Goal: Task Accomplishment & Management: Use online tool/utility

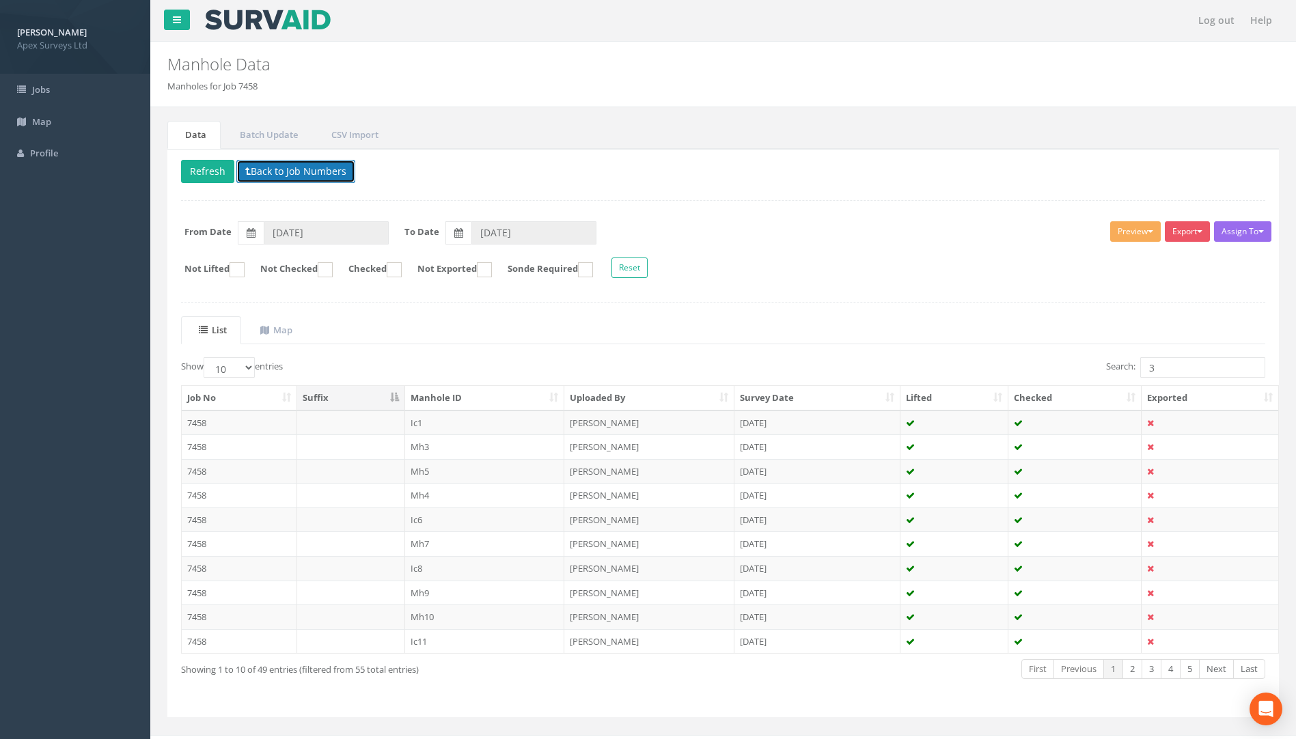
click at [308, 163] on button "Back to Job Numbers" at bounding box center [295, 171] width 119 height 23
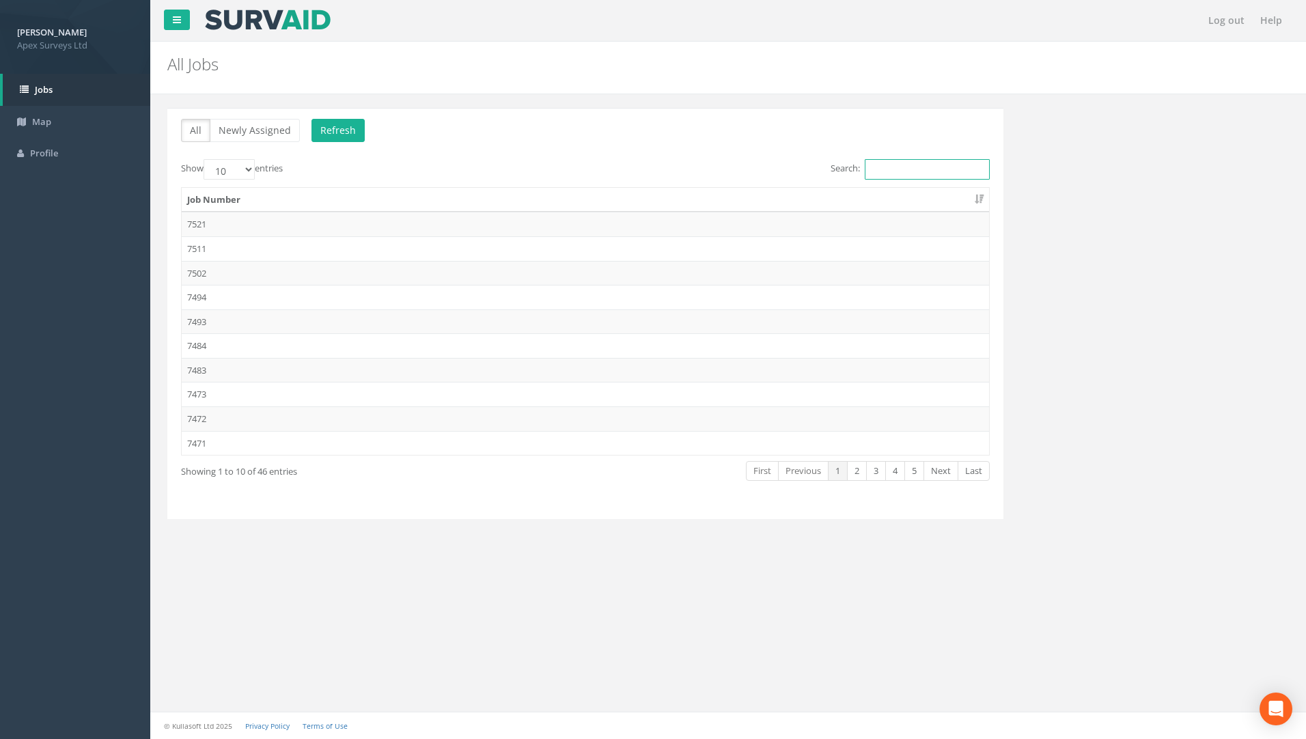
click at [907, 162] on input "Search:" at bounding box center [927, 169] width 125 height 20
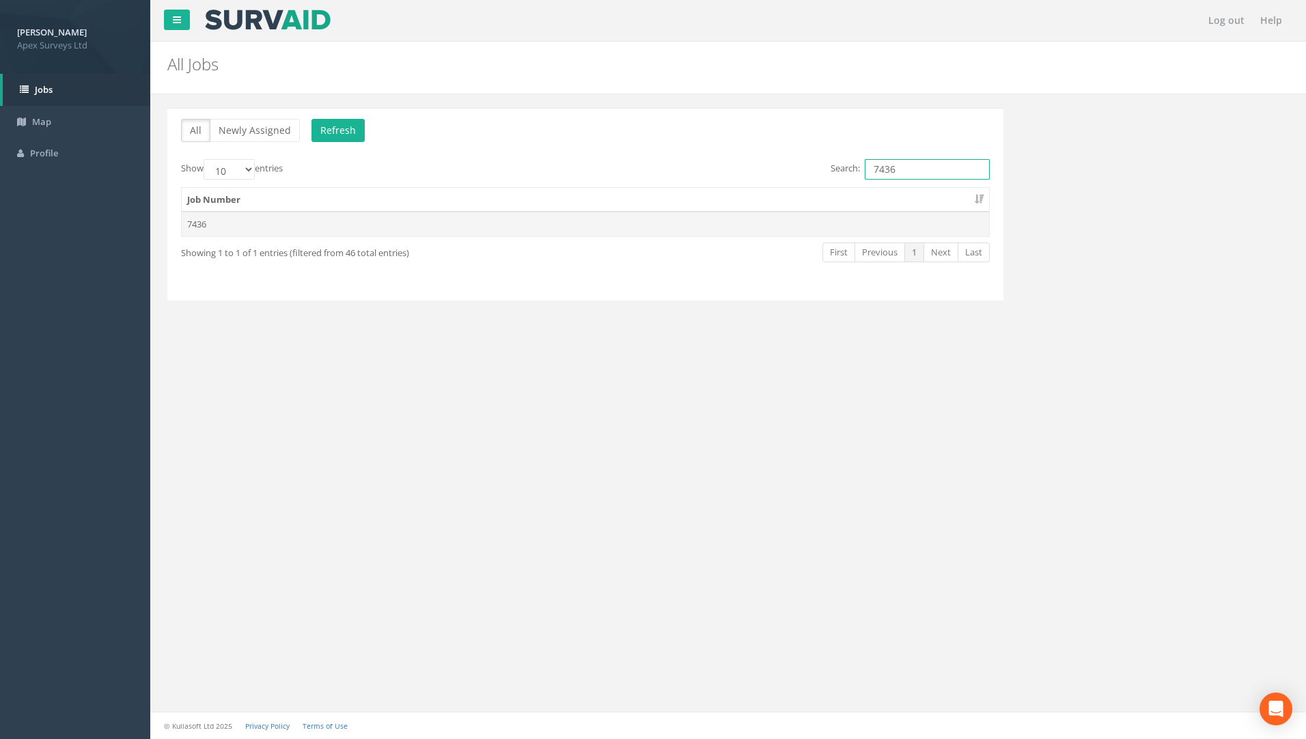
type input "7436"
click at [215, 219] on td "7436" at bounding box center [586, 224] width 808 height 25
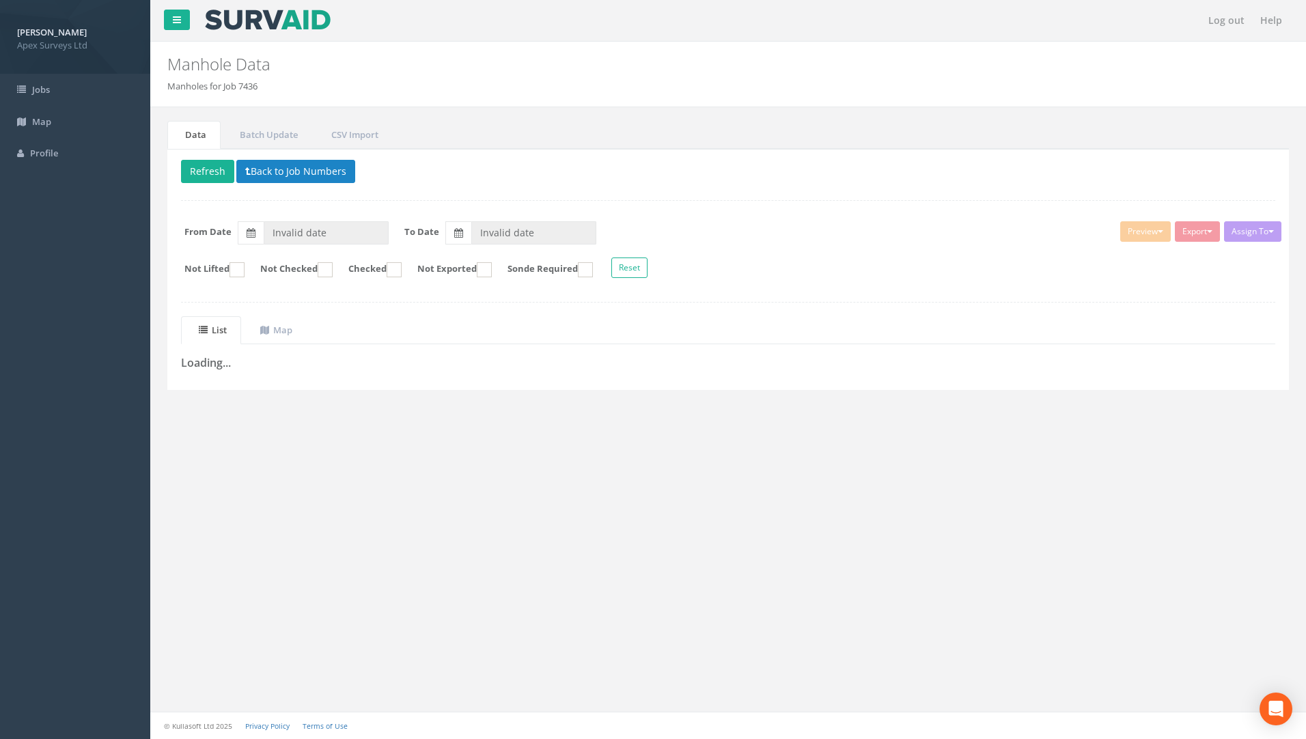
type input "[DATE]"
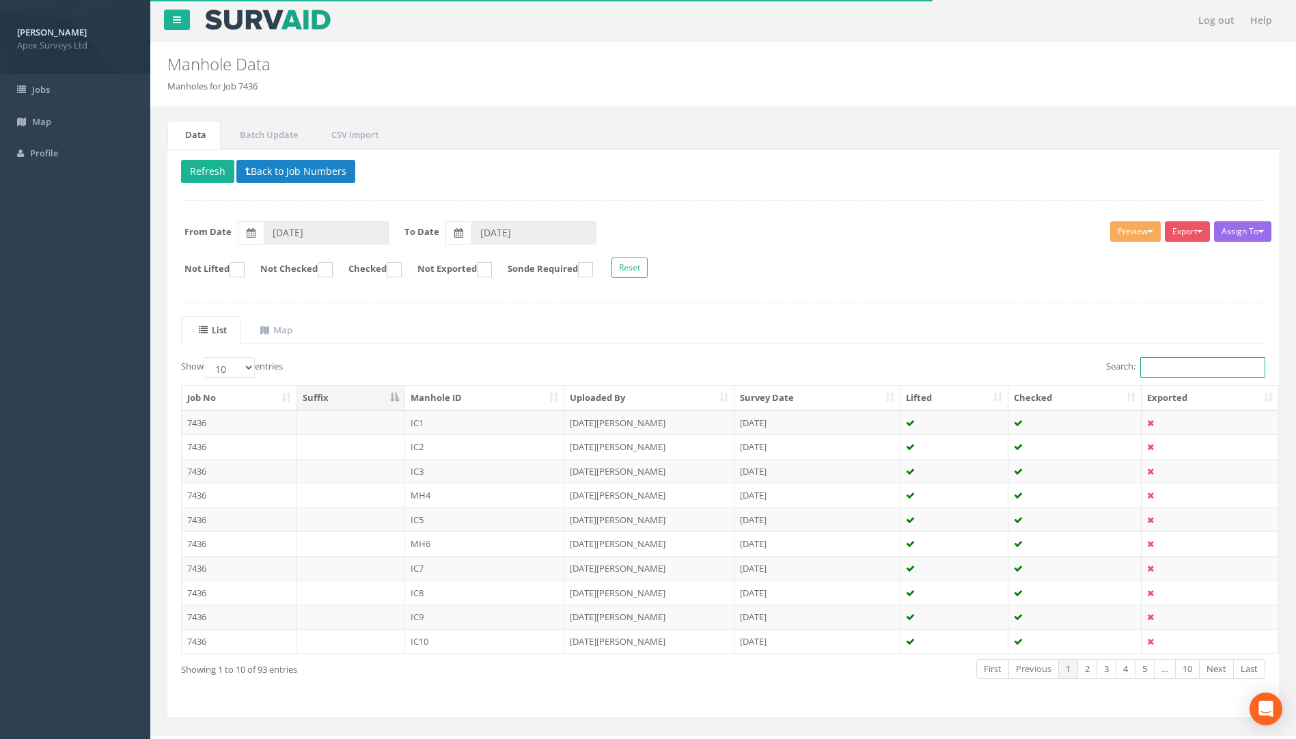
click at [967, 370] on input "Search:" at bounding box center [1202, 367] width 125 height 20
type input "25"
click at [967, 670] on link "2" at bounding box center [1088, 669] width 20 height 20
click at [967, 666] on link "3" at bounding box center [1107, 669] width 20 height 20
click at [967, 667] on link "4" at bounding box center [1126, 669] width 20 height 20
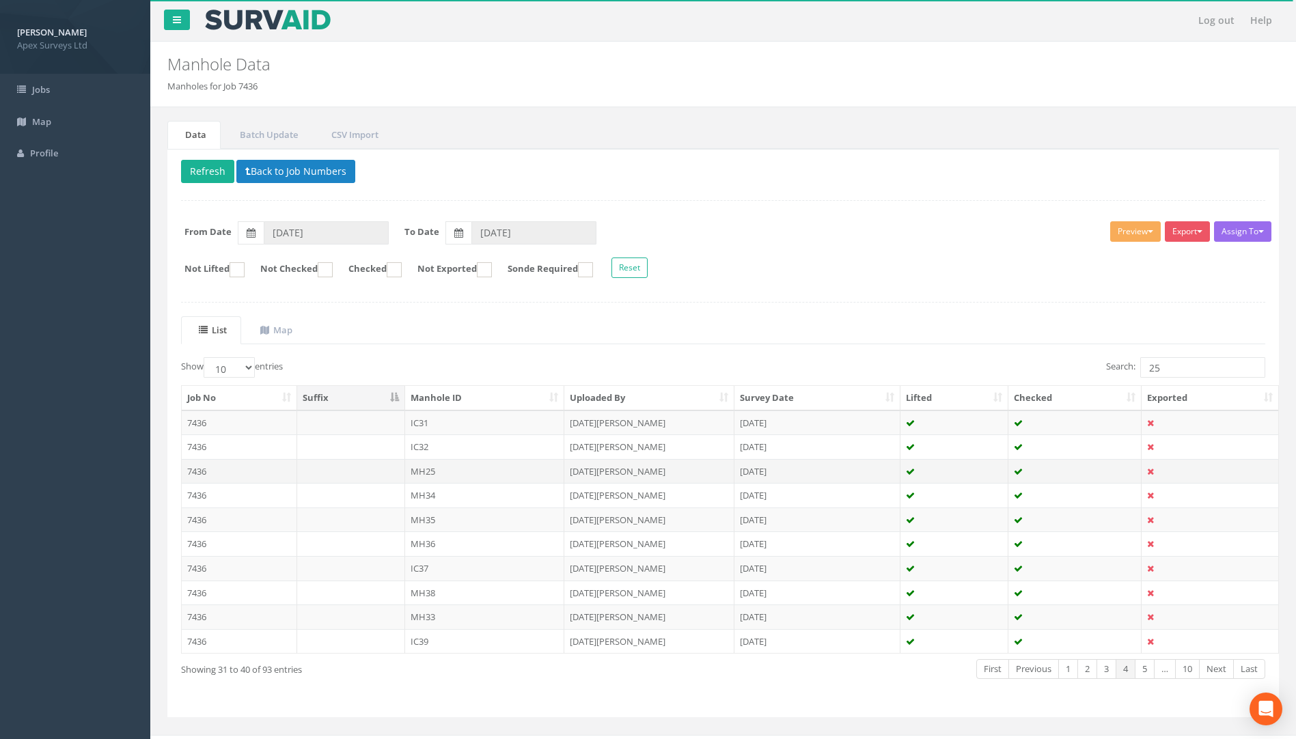
click at [197, 474] on td "7436" at bounding box center [239, 471] width 115 height 25
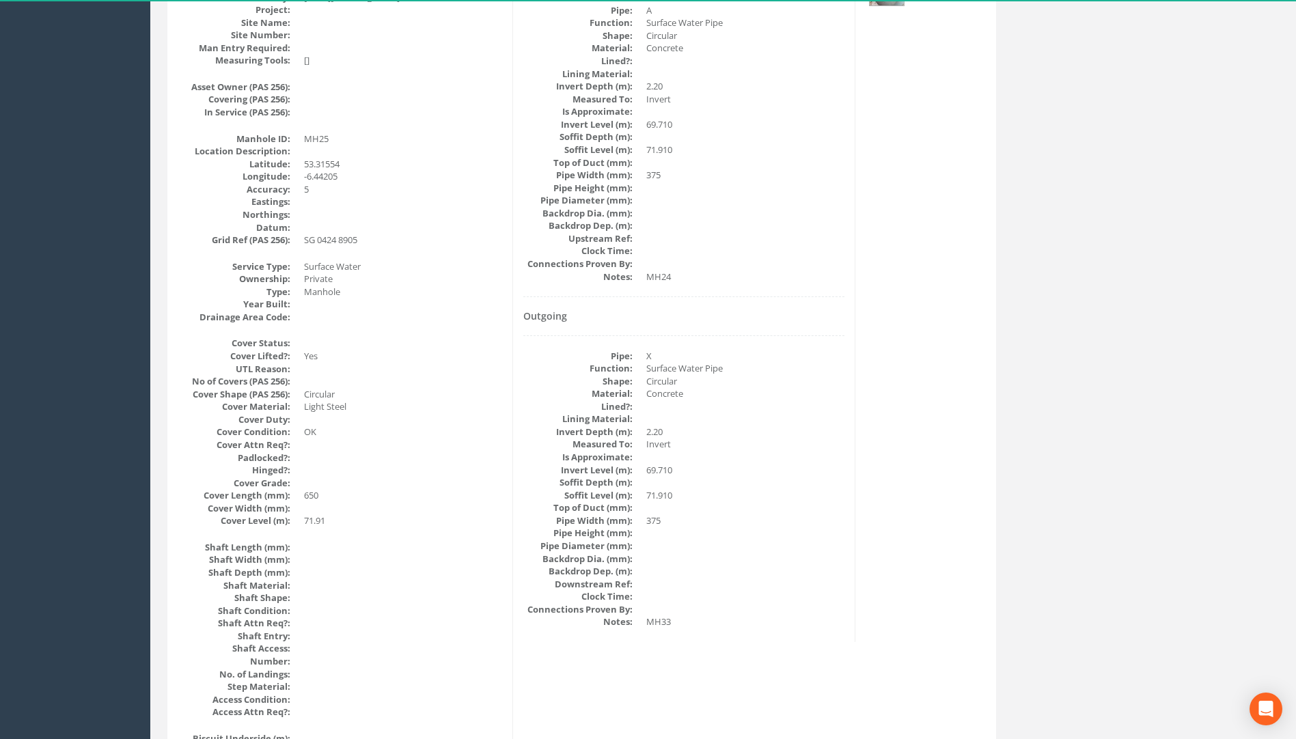
scroll to position [138, 0]
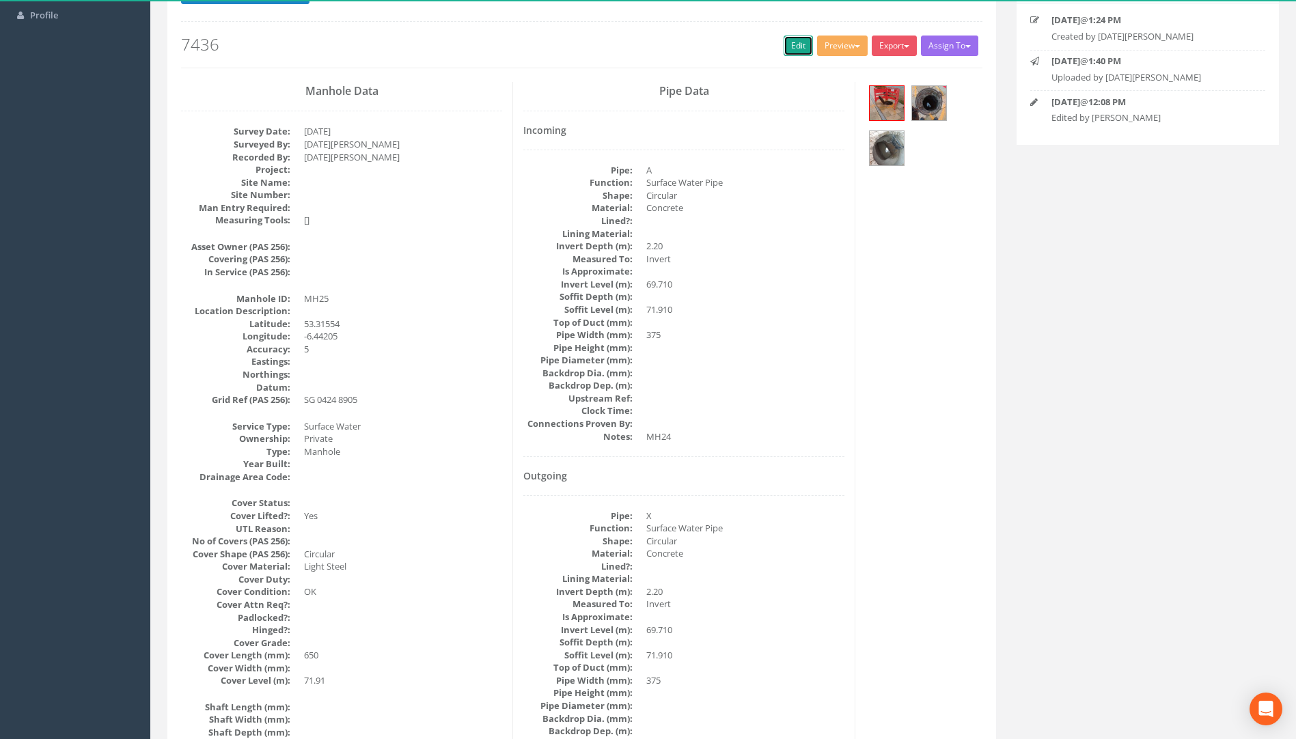
click at [788, 49] on link "Edit" at bounding box center [798, 46] width 29 height 20
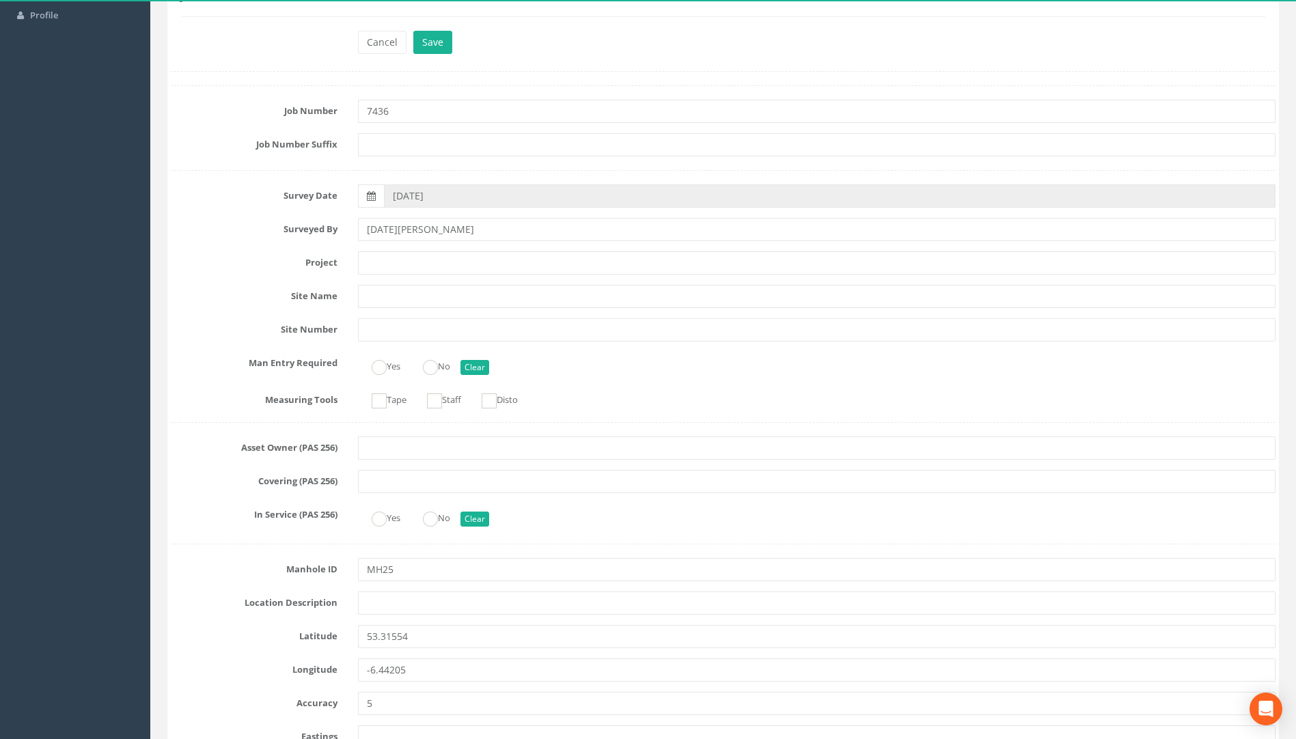
scroll to position [821, 0]
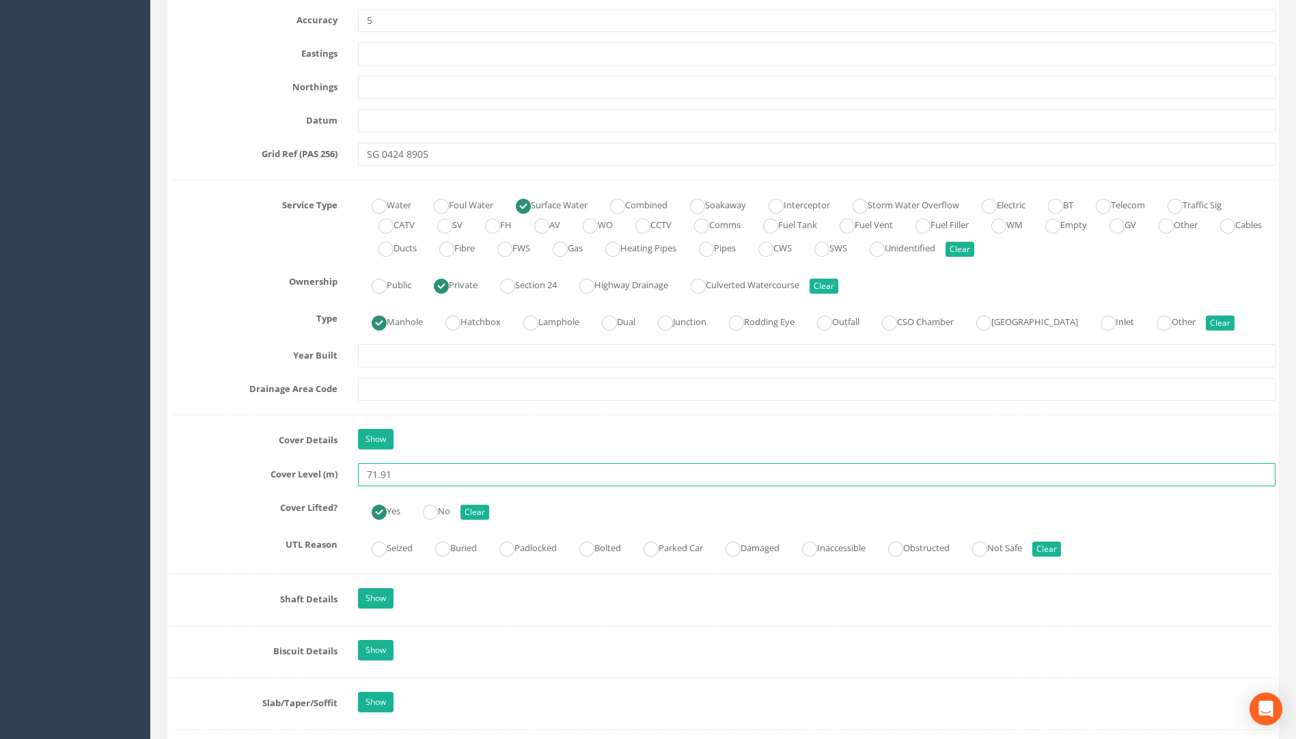
drag, startPoint x: 402, startPoint y: 477, endPoint x: 284, endPoint y: 483, distance: 117.7
click at [284, 483] on div "Cover Level (m) 71.91" at bounding box center [723, 474] width 1125 height 23
type input "75.35"
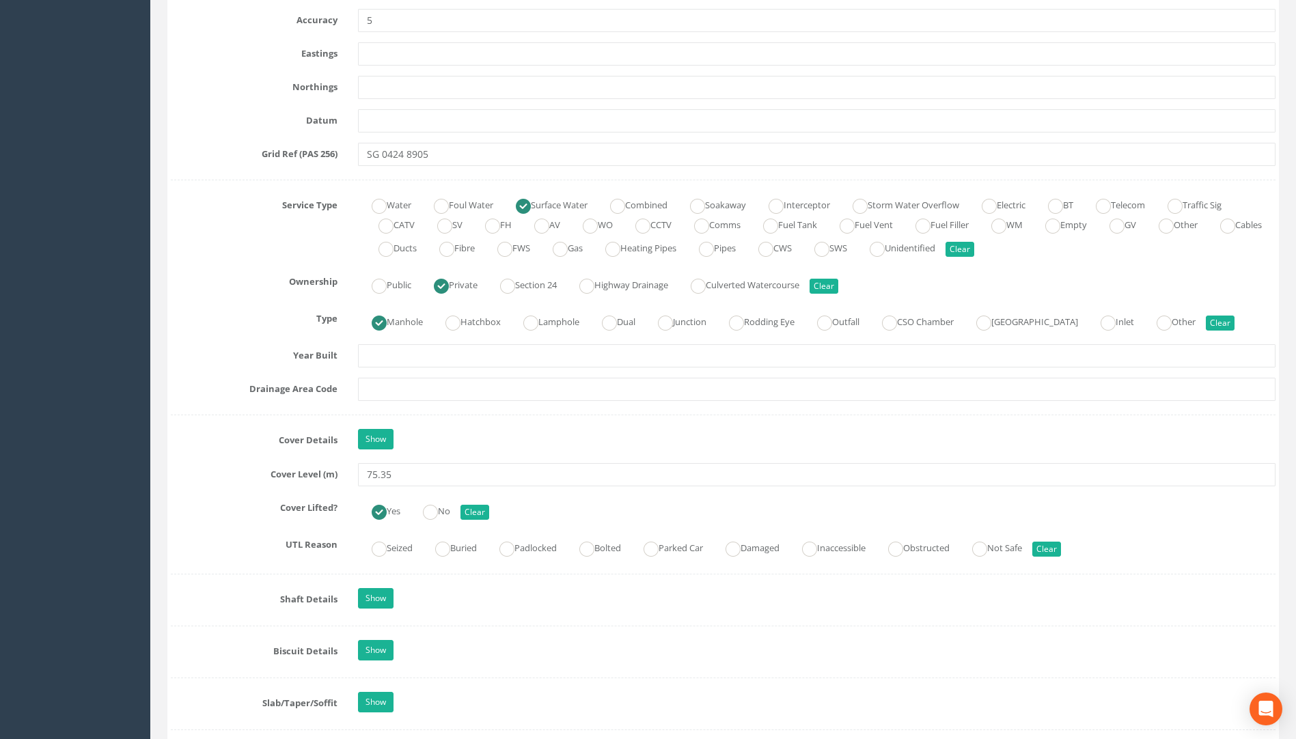
click at [215, 541] on label "UTL Reason" at bounding box center [254, 543] width 187 height 18
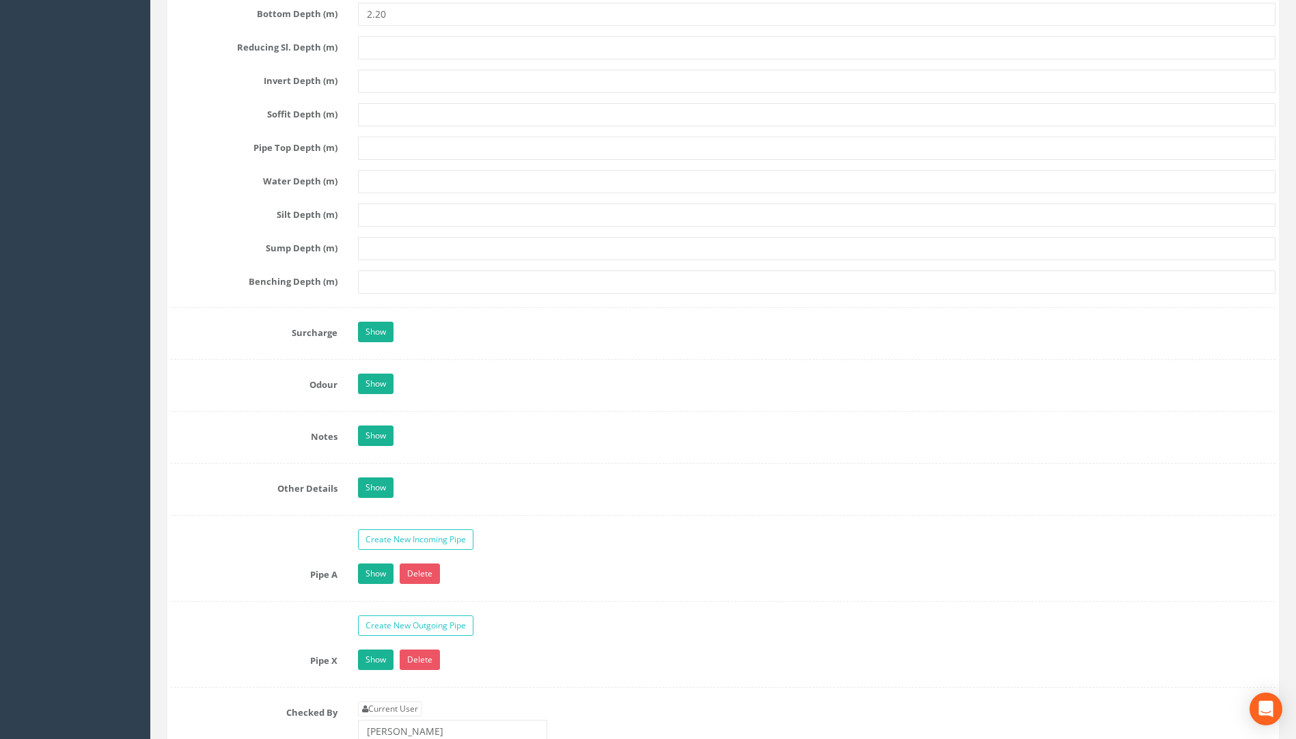
scroll to position [1798, 0]
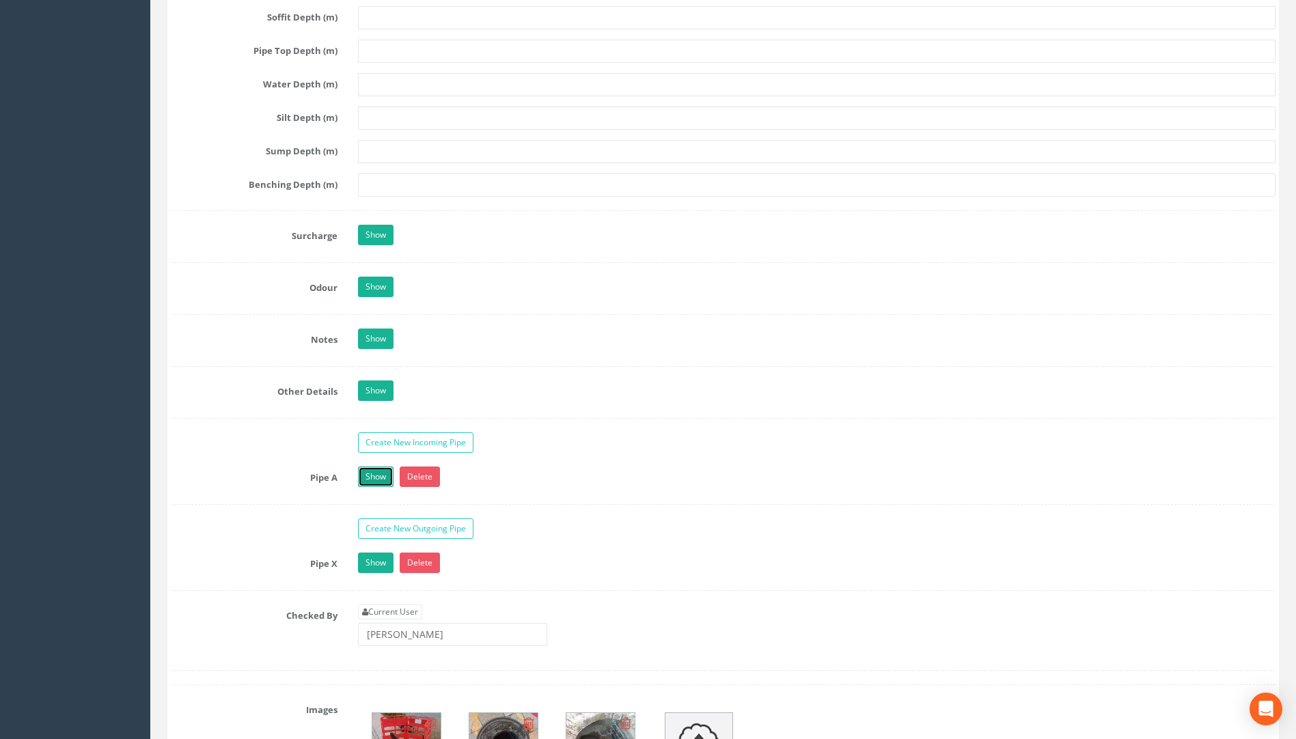
click at [375, 480] on link "Show" at bounding box center [376, 477] width 36 height 20
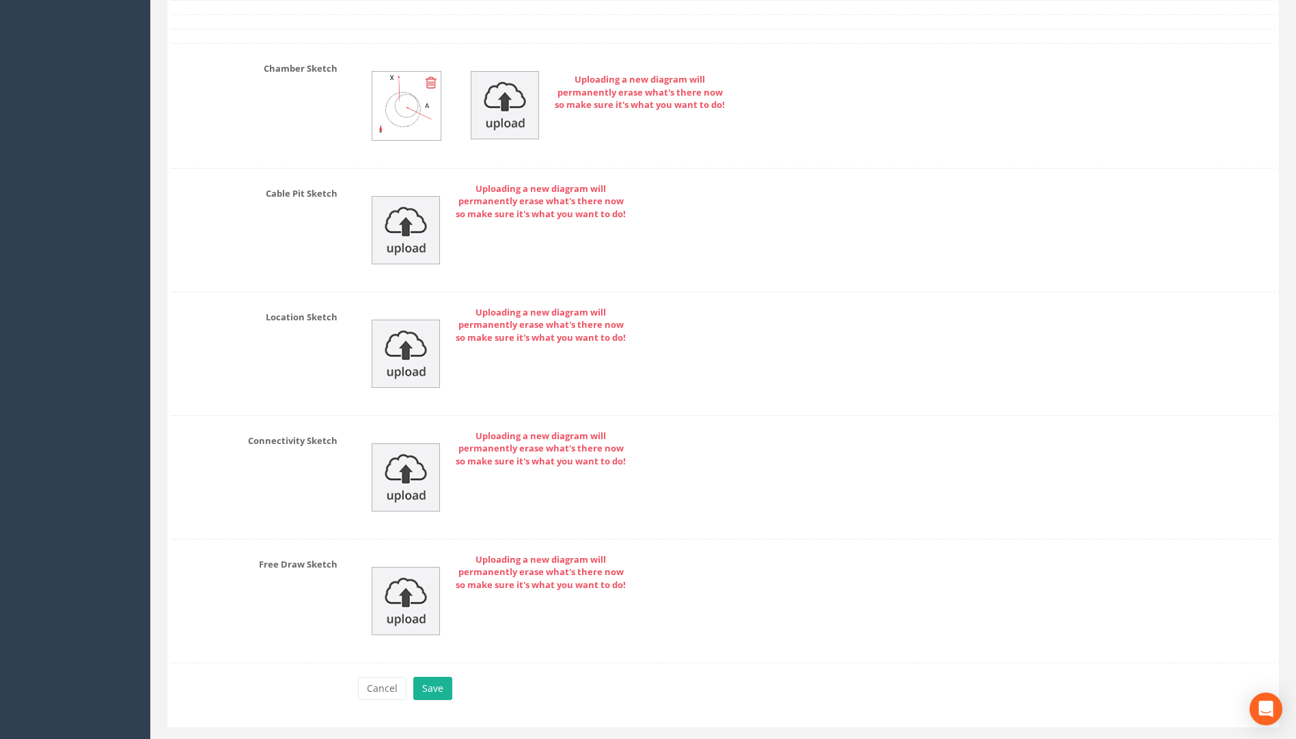
scroll to position [3580, 0]
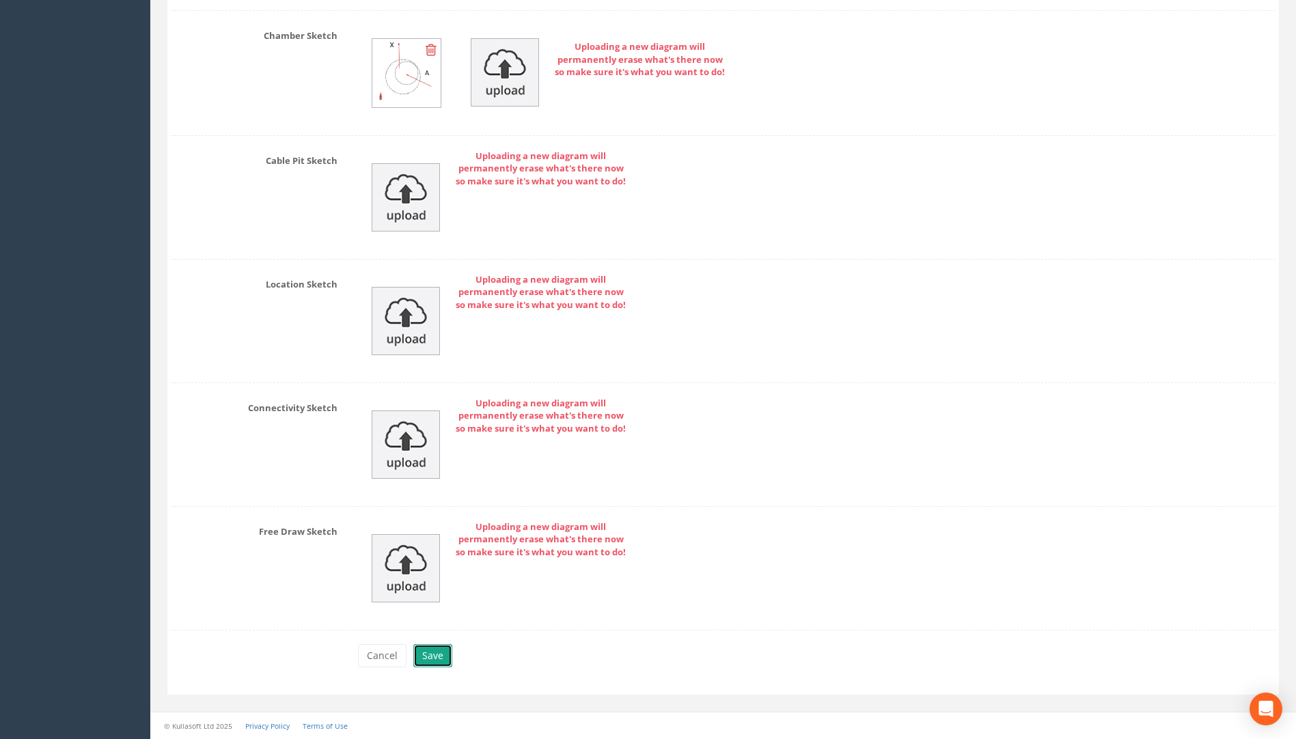
click at [439, 658] on button "Save" at bounding box center [432, 655] width 39 height 23
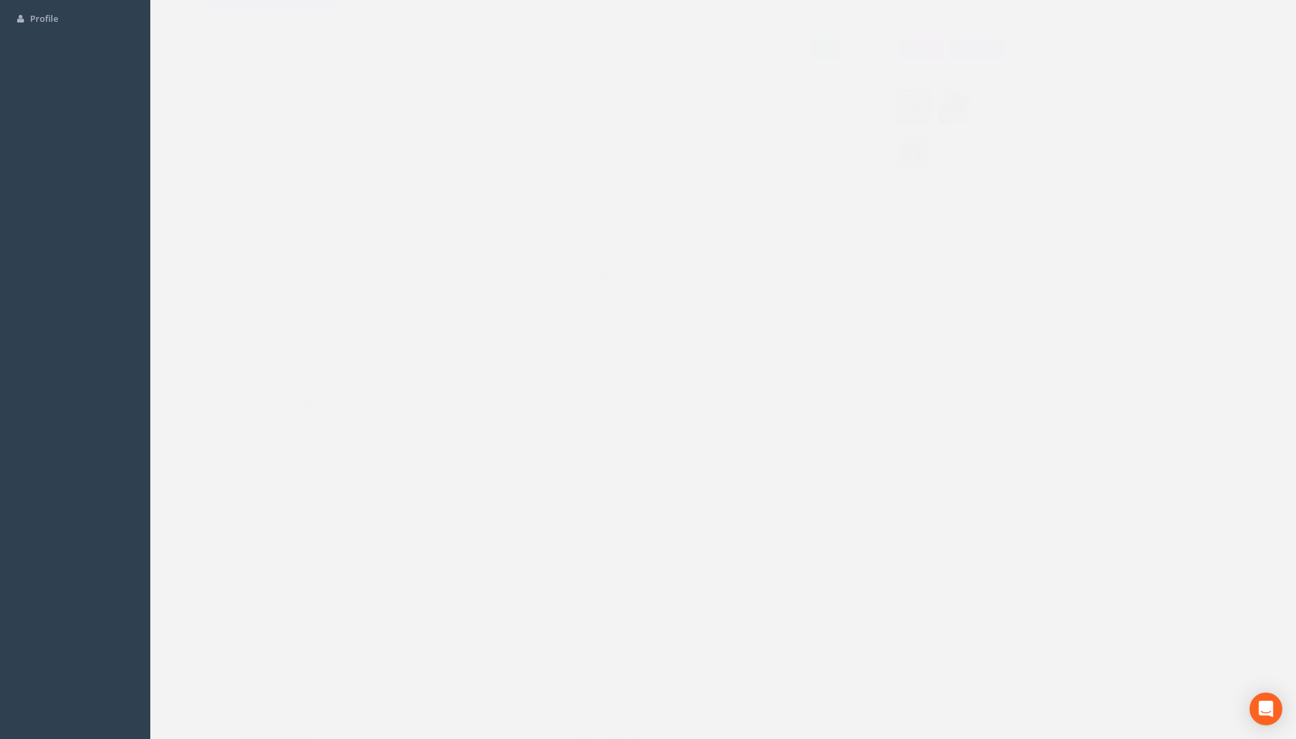
scroll to position [138, 0]
